Goal: Check status: Check status

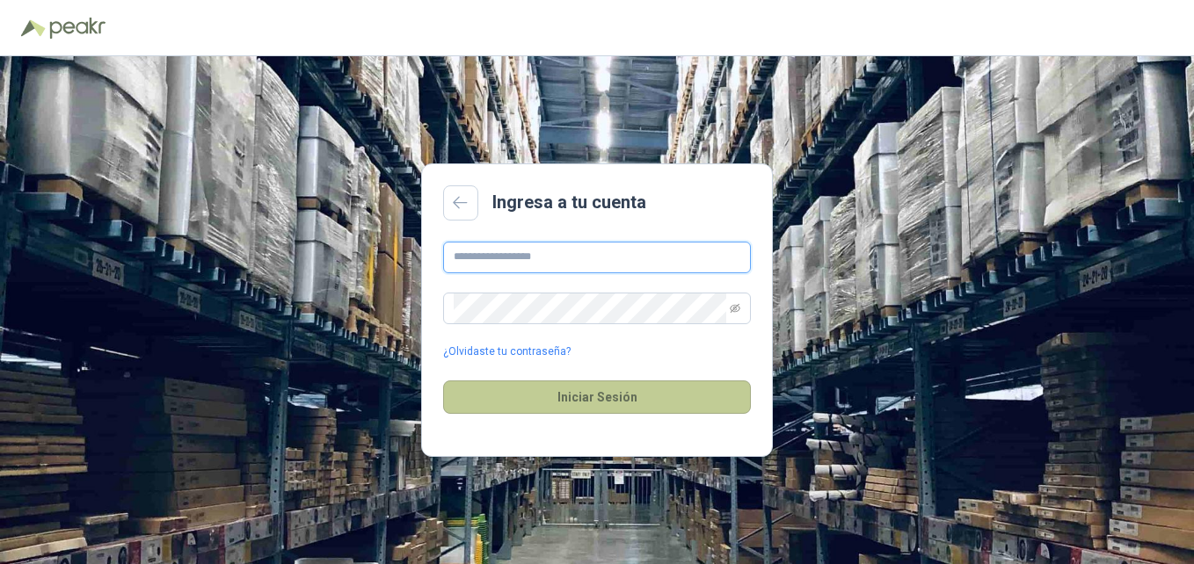
type input "**********"
click at [620, 412] on button "Iniciar Sesión" at bounding box center [597, 397] width 308 height 33
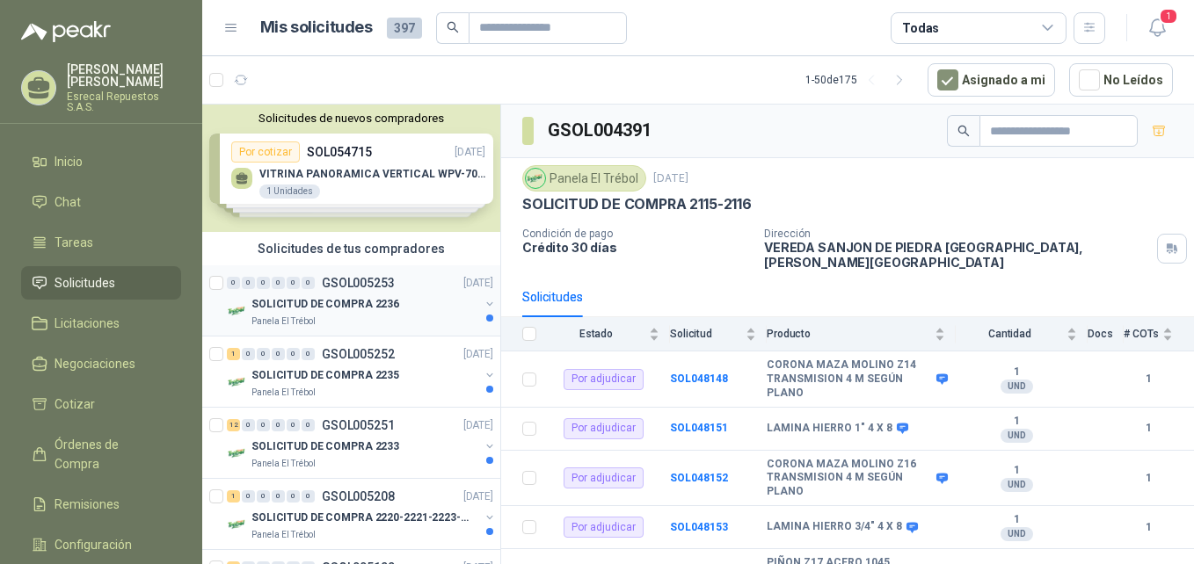
click at [378, 316] on div "Panela El Trébol" at bounding box center [365, 322] width 228 height 14
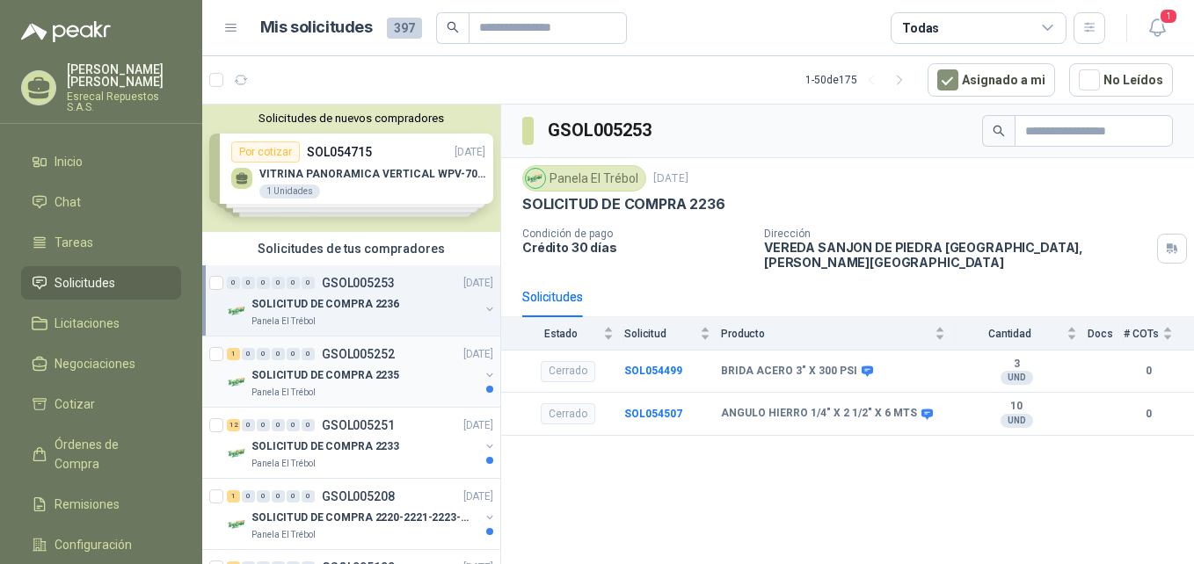
click at [390, 382] on p "SOLICITUD DE COMPRA 2235" at bounding box center [325, 375] width 148 height 17
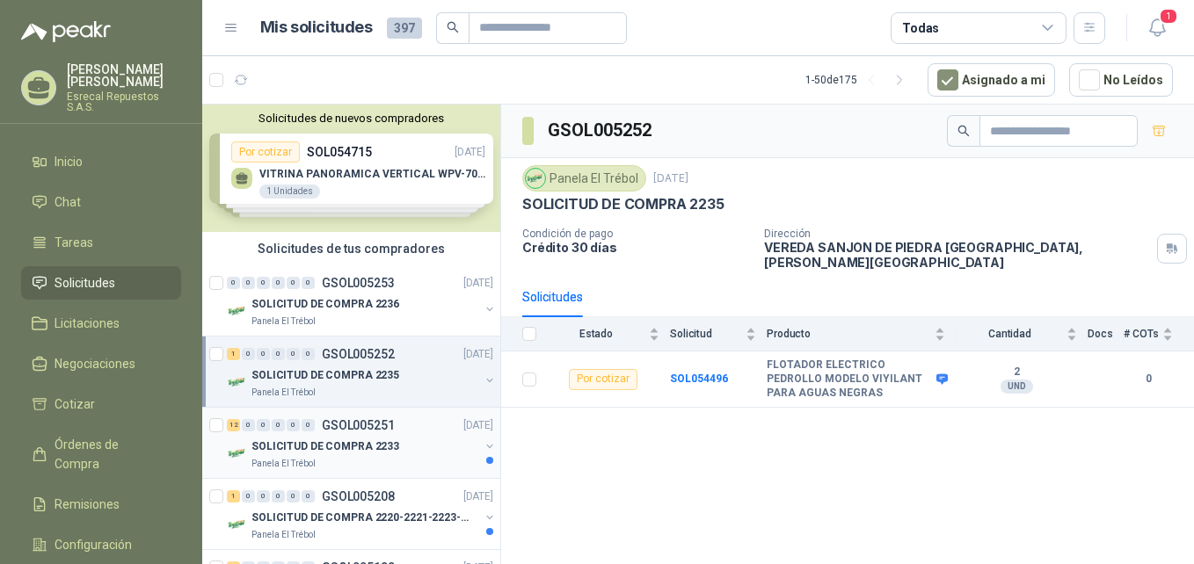
click at [374, 441] on p "SOLICITUD DE COMPRA 2233" at bounding box center [325, 447] width 148 height 17
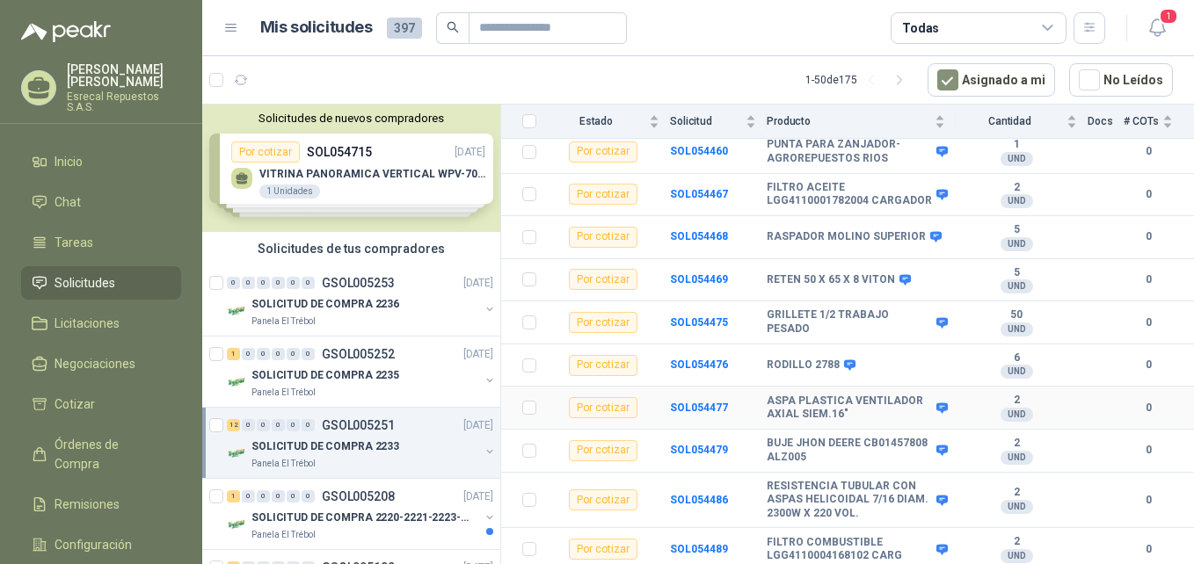
scroll to position [309, 0]
